Goal: Navigation & Orientation: Find specific page/section

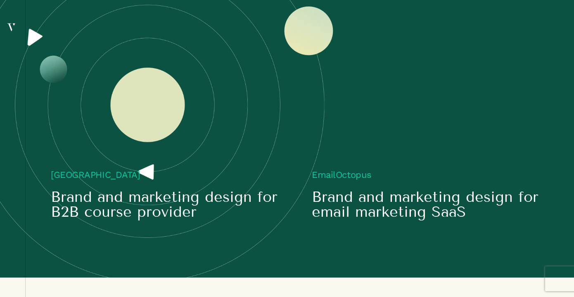
scroll to position [1147, 0]
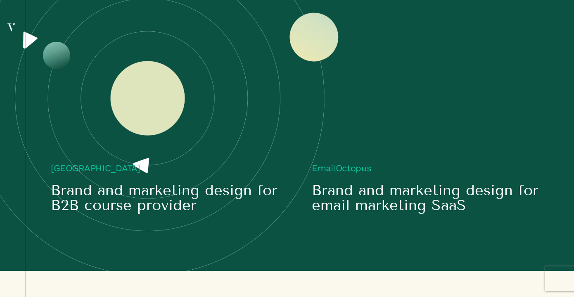
click at [393, 139] on video at bounding box center [430, 88] width 236 height 118
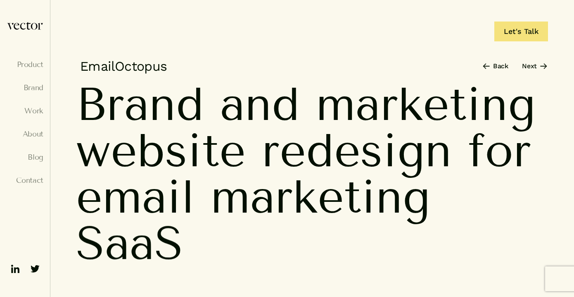
click at [42, 115] on ul "Product Brand Work About Blog Contact" at bounding box center [25, 129] width 37 height 139
click at [38, 113] on link "Work" at bounding box center [25, 111] width 37 height 8
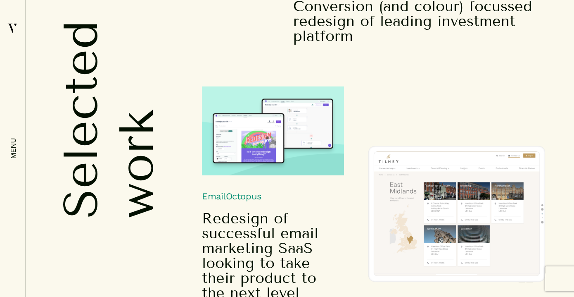
scroll to position [2508, 0]
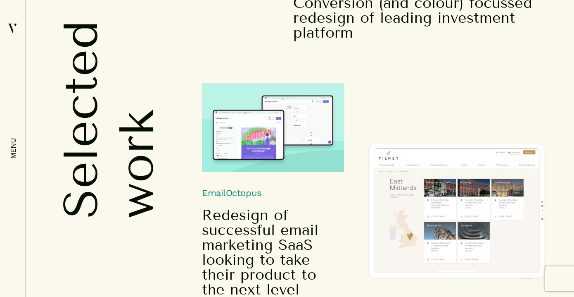
click at [237, 158] on img at bounding box center [273, 127] width 142 height 89
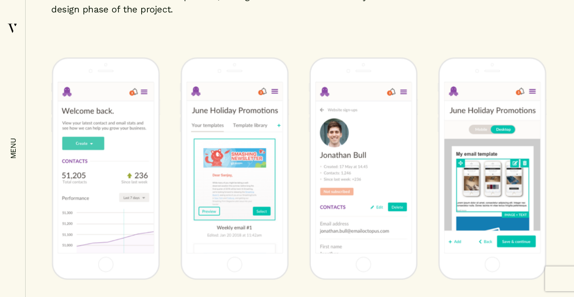
scroll to position [2812, 0]
